Goal: Information Seeking & Learning: Learn about a topic

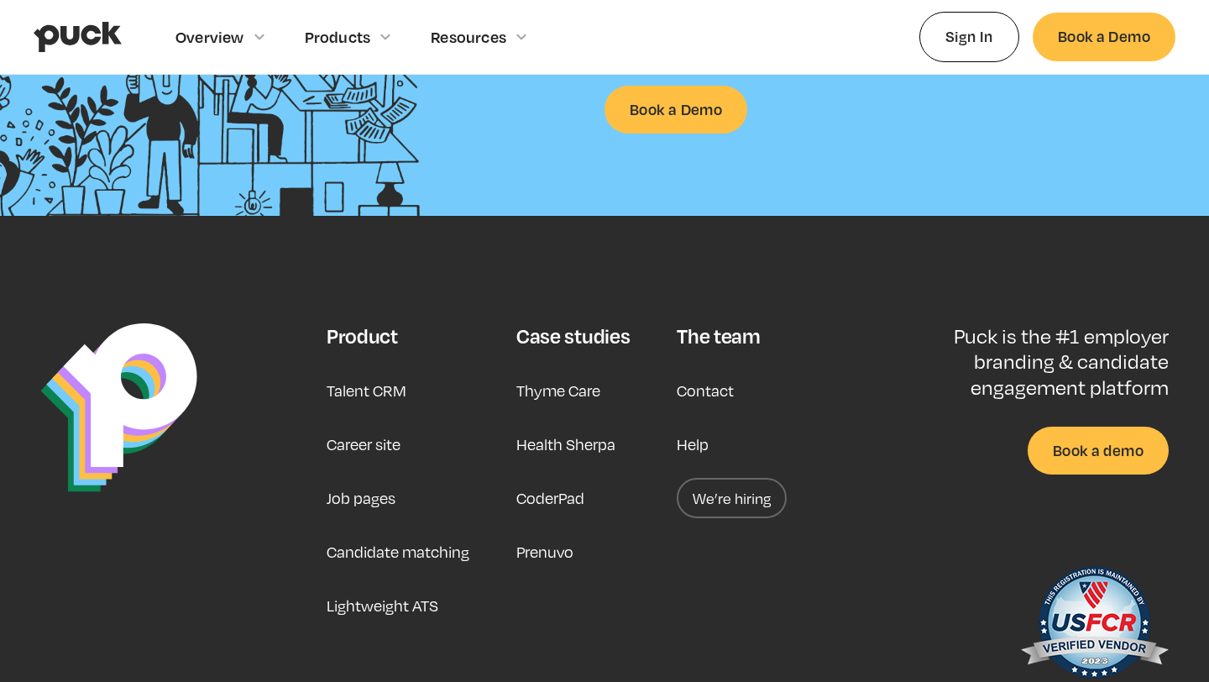
scroll to position [4300, 0]
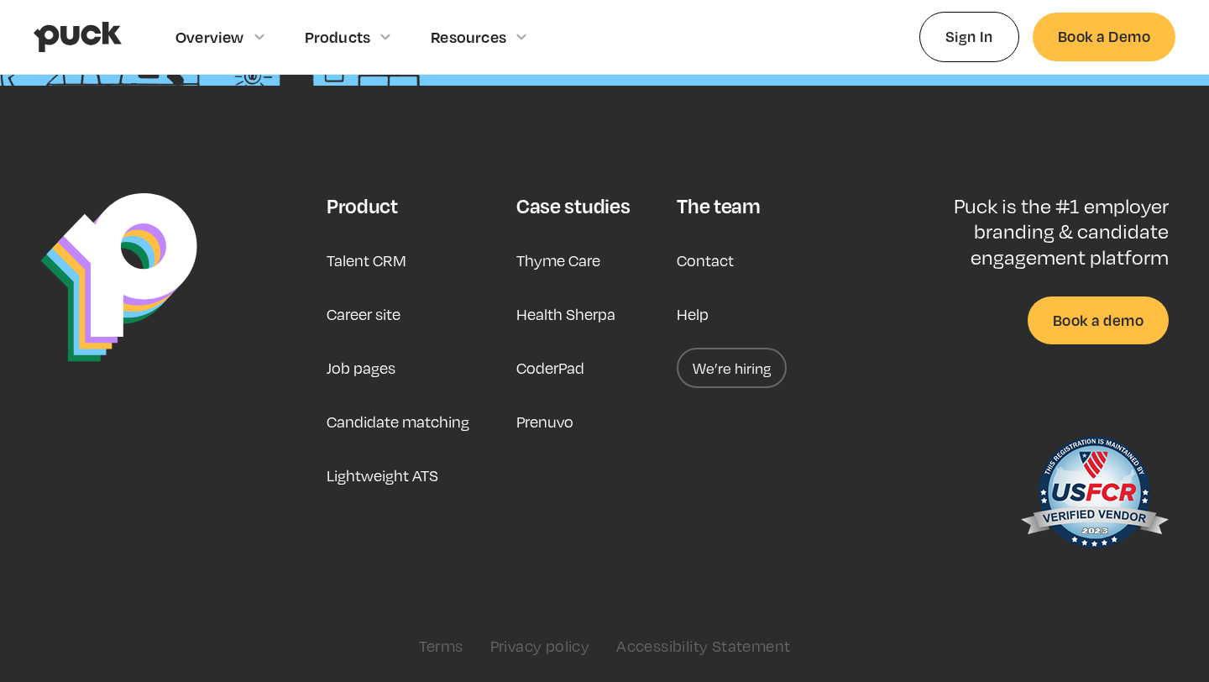
click at [728, 385] on link "We’re hiring" at bounding box center [732, 368] width 110 height 40
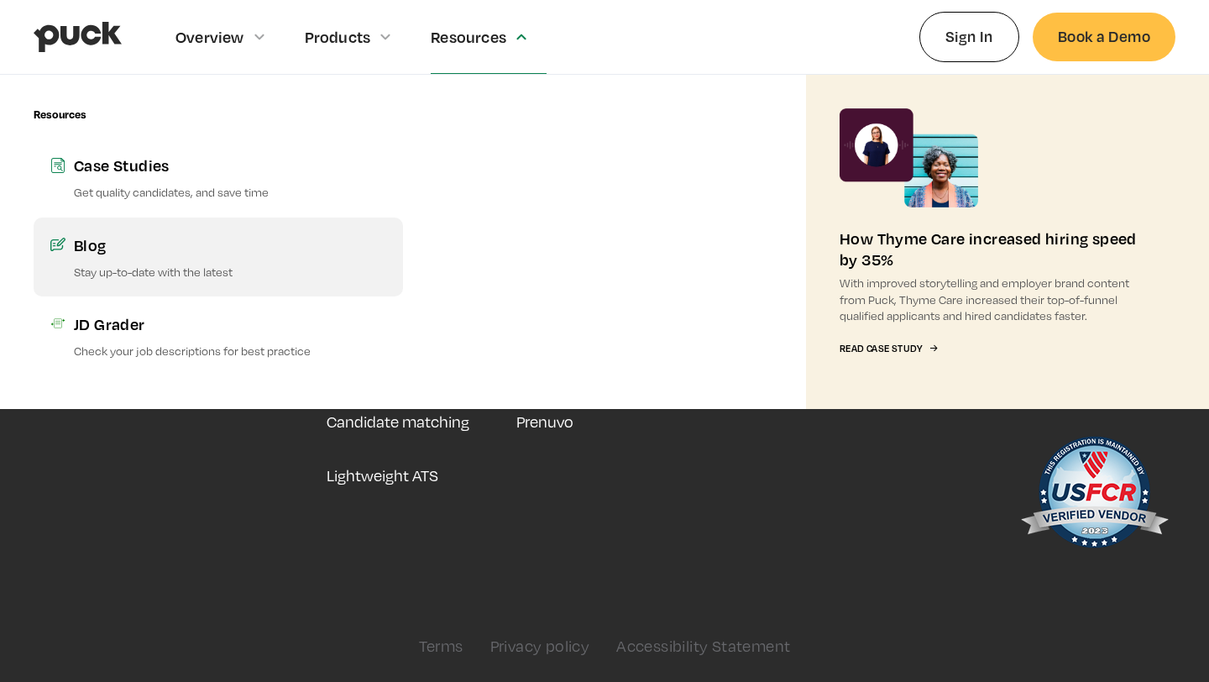
click at [223, 254] on div "Blog" at bounding box center [230, 244] width 312 height 21
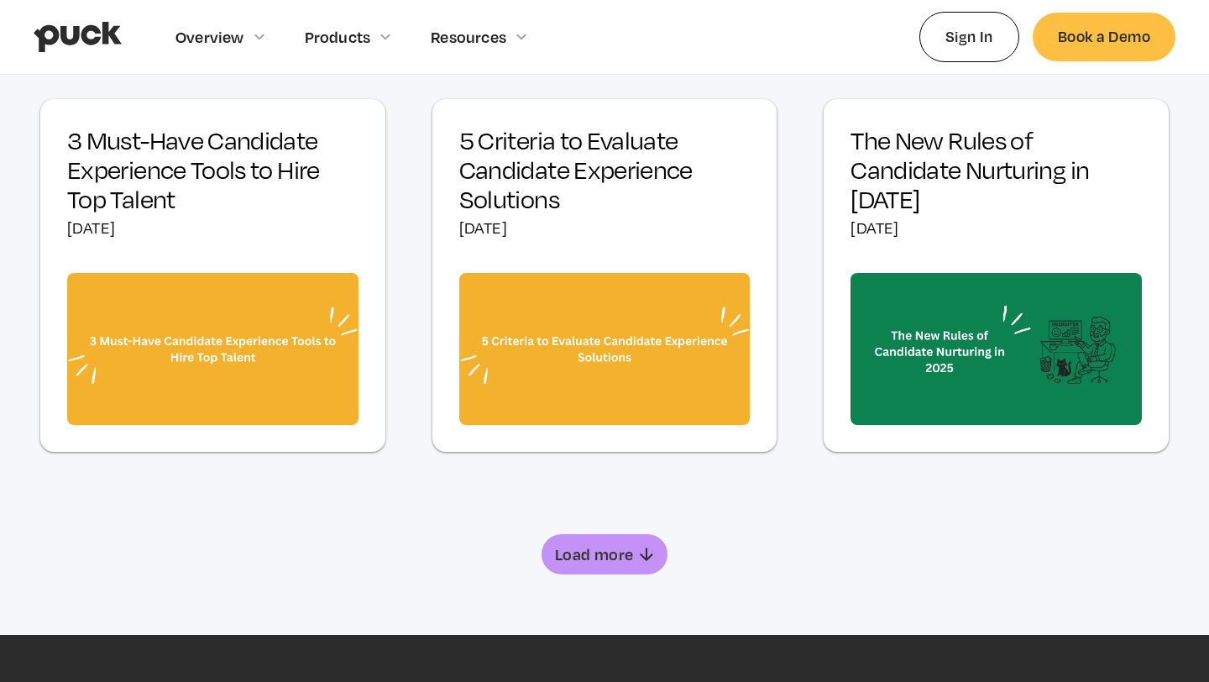
scroll to position [924, 0]
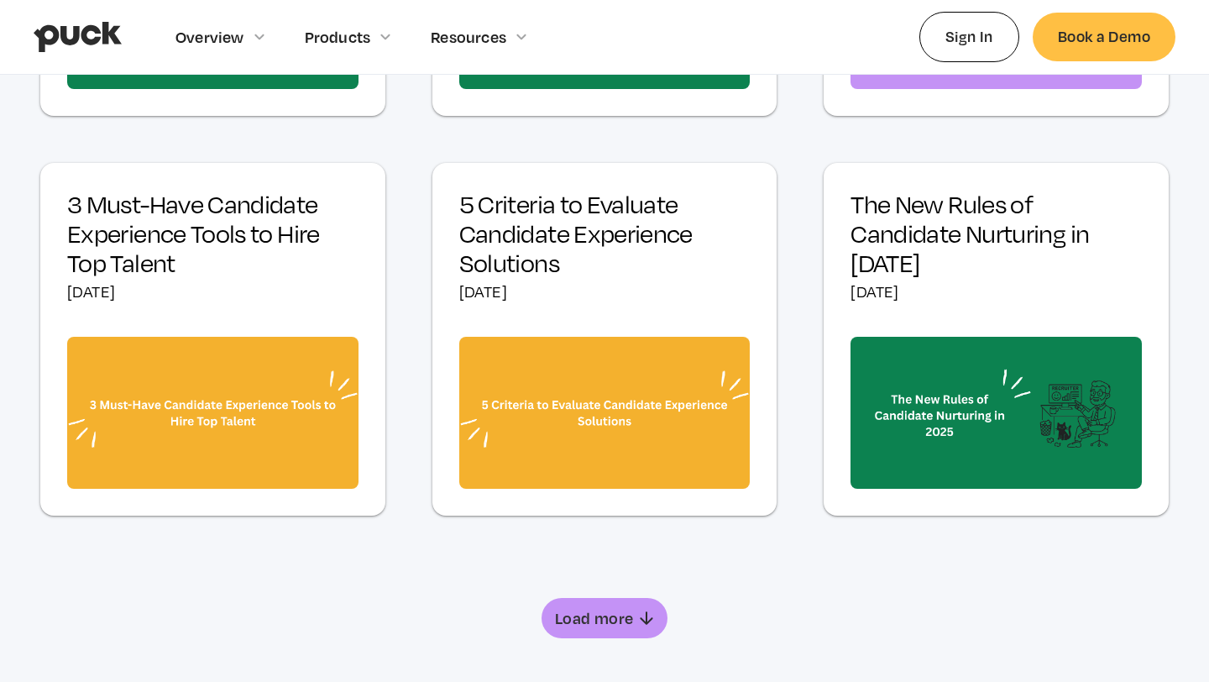
click at [581, 606] on link "Load more" at bounding box center [604, 618] width 126 height 40
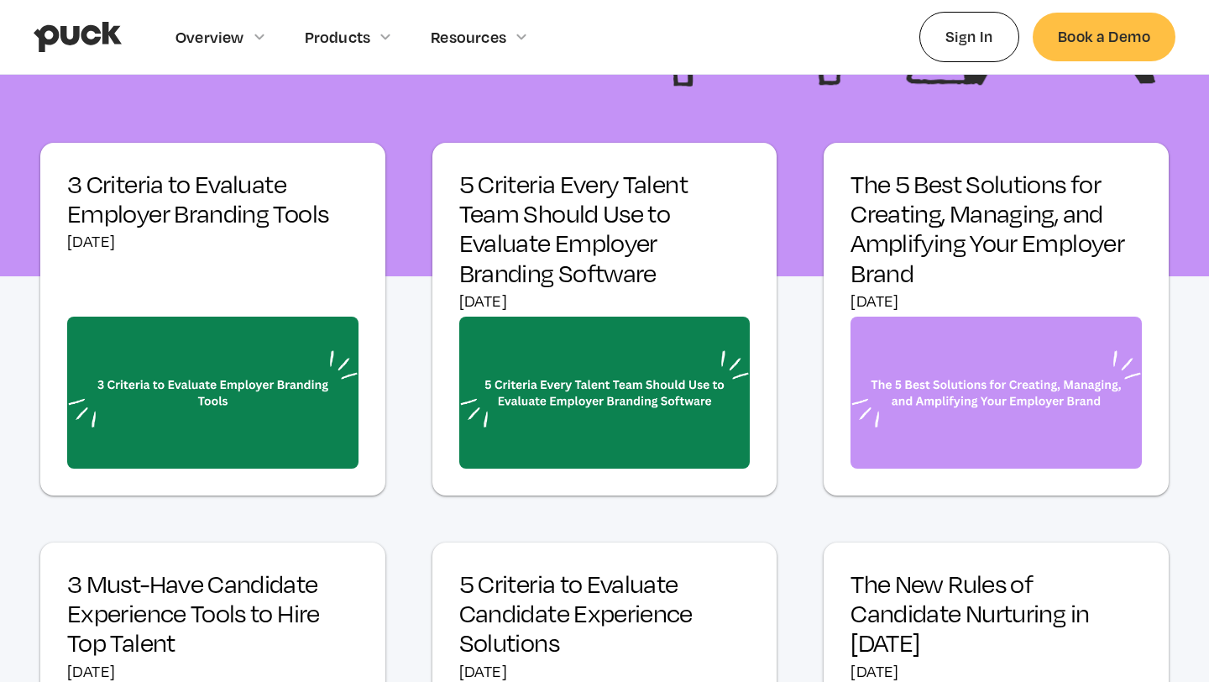
scroll to position [517, 0]
